Goal: Task Accomplishment & Management: Use online tool/utility

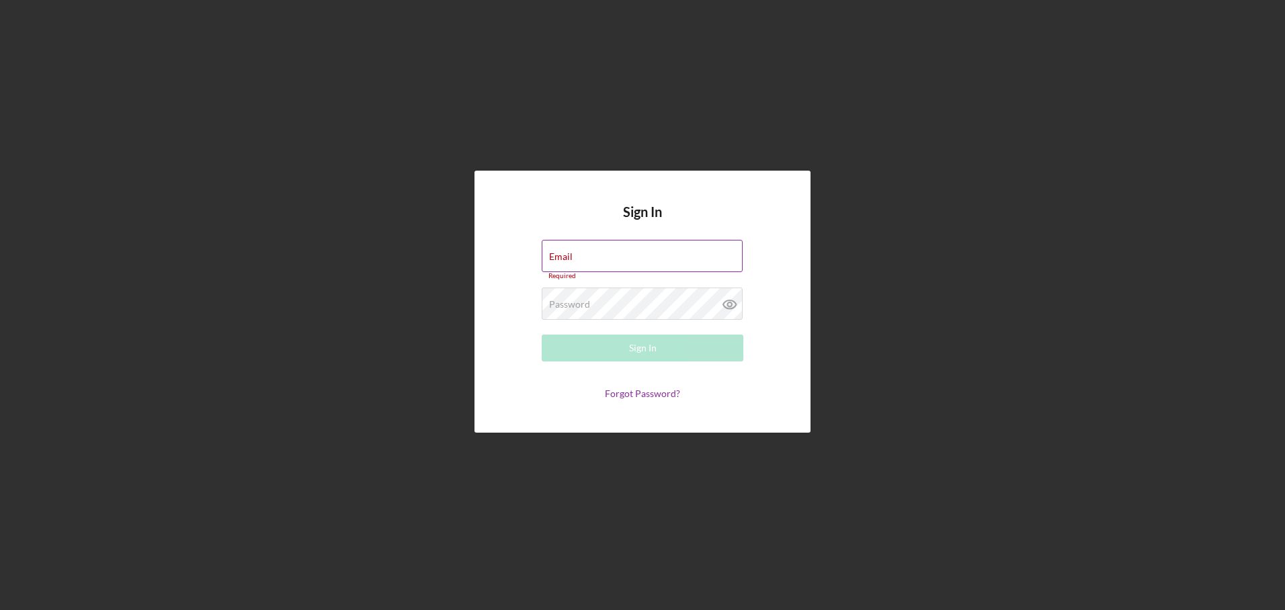
click at [567, 257] on label "Email" at bounding box center [561, 256] width 24 height 11
click at [567, 257] on input "Email" at bounding box center [642, 256] width 201 height 32
type input "[EMAIL_ADDRESS][DOMAIN_NAME]"
